Goal: Book appointment/travel/reservation

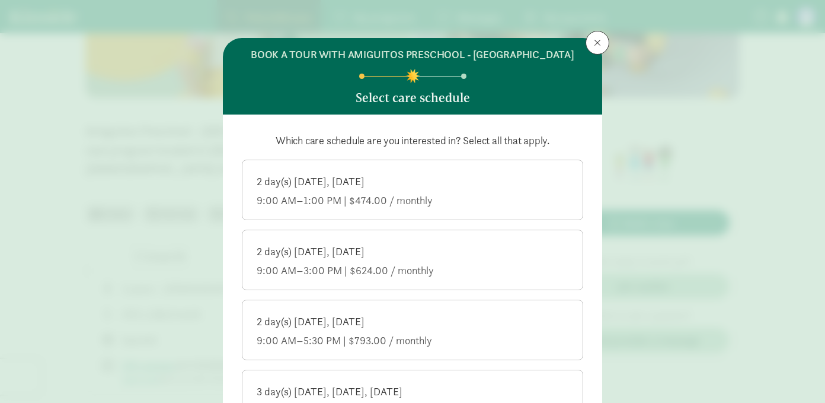
scroll to position [497, 0]
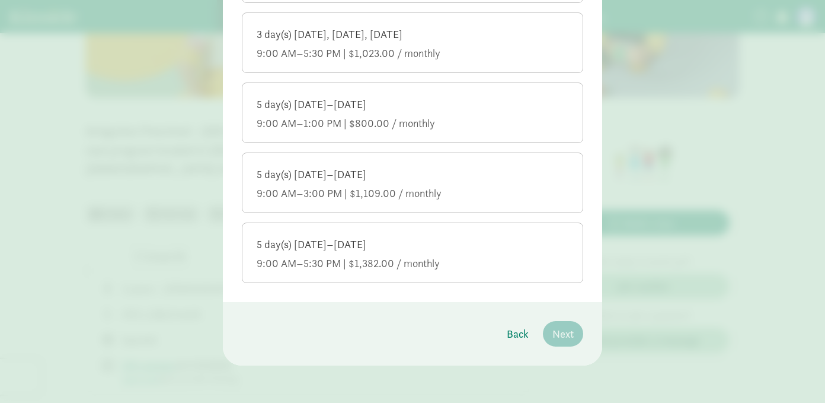
click at [389, 257] on div "9:00 AM–5:30 PM | $1,382.00 / monthly" at bounding box center [413, 263] width 312 height 14
click at [0, 0] on input "5 day(s) [DATE]–[DATE] 9:00 AM–5:30 PM | $1,382.00 / monthly" at bounding box center [0, 0] width 0 height 0
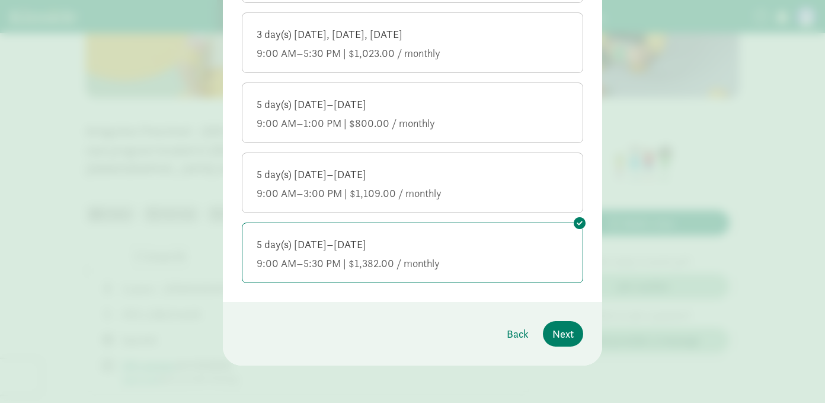
click at [497, 197] on div "9:00 AM–3:00 PM | $1,109.00 / monthly" at bounding box center [413, 193] width 312 height 14
click at [0, 0] on input "5 day(s) [DATE]–[DATE] 9:00 AM–3:00 PM | $1,109.00 / monthly" at bounding box center [0, 0] width 0 height 0
click at [460, 44] on div "3 day(s) [DATE], [DATE], [DATE] 9:00 AM–5:30 PM | $1,023.00 / monthly" at bounding box center [413, 43] width 312 height 33
click at [0, 0] on input "3 day(s) [DATE], [DATE], [DATE] 9:00 AM–5:30 PM | $1,023.00 / monthly" at bounding box center [0, 0] width 0 height 0
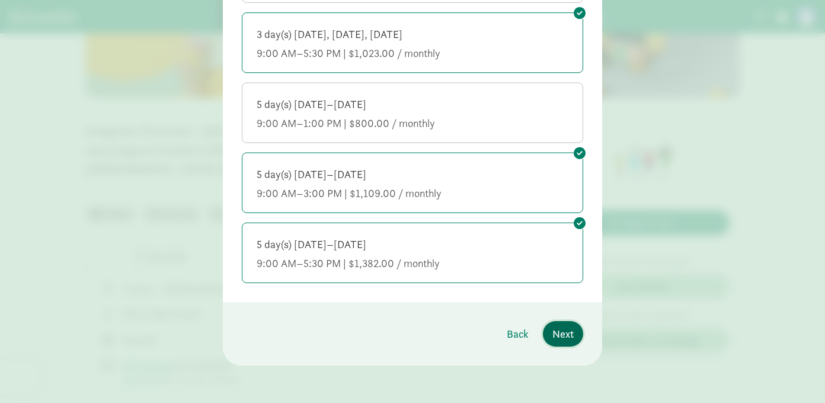
click at [564, 336] on span "Next" at bounding box center [563, 334] width 21 height 16
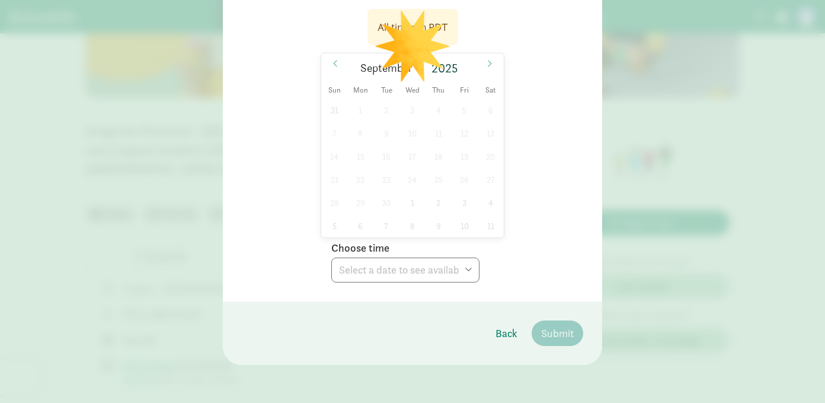
scroll to position [0, 0]
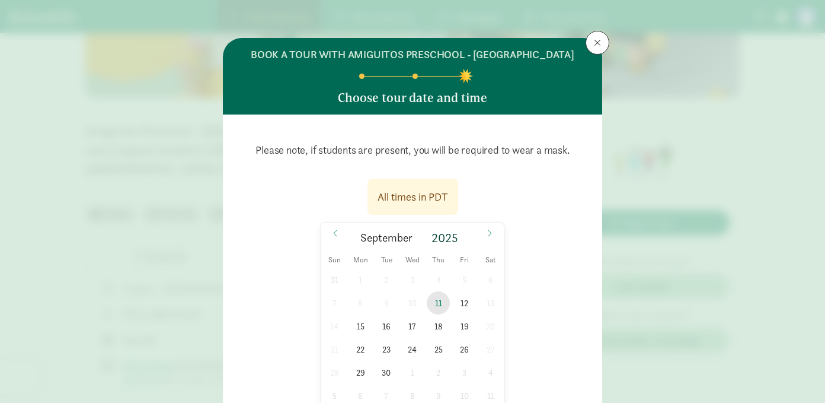
click at [438, 303] on span "11" at bounding box center [438, 302] width 23 height 23
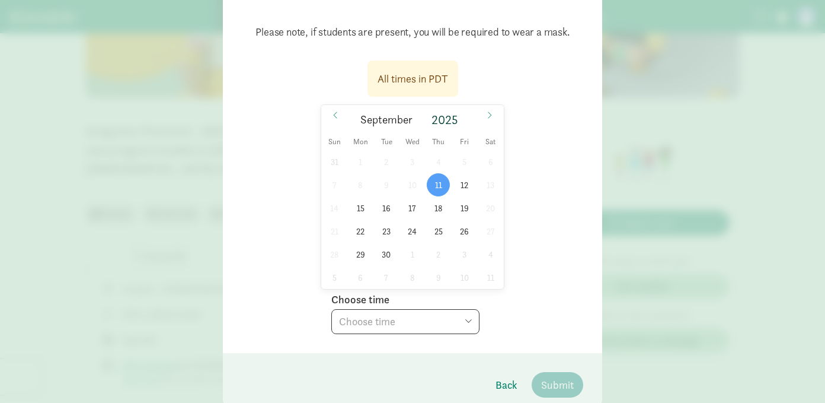
scroll to position [117, 0]
click at [432, 322] on select "Choose time 01:00 PM 01:30 PM 02:00 PM 02:30 PM" at bounding box center [405, 322] width 148 height 25
select select "[DATE]T13:00:00.000-07:00"
click at [331, 310] on select "Choose time 01:00 PM 01:30 PM 02:00 PM 02:30 PM" at bounding box center [405, 322] width 148 height 25
click at [559, 391] on span "Submit" at bounding box center [557, 386] width 33 height 16
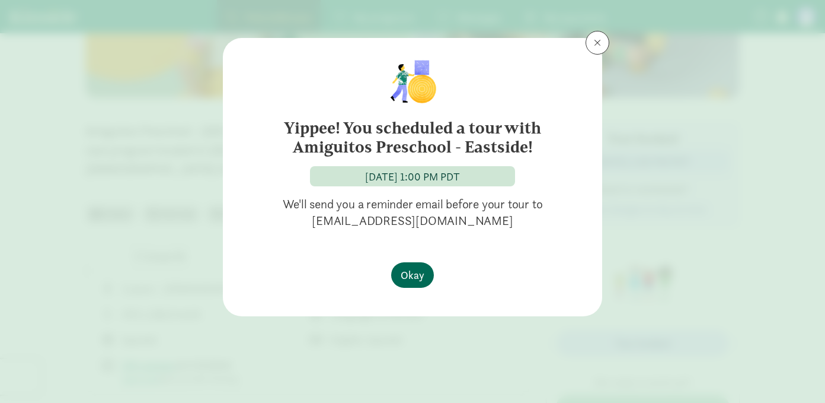
scroll to position [0, 0]
